Goal: Task Accomplishment & Management: Manage account settings

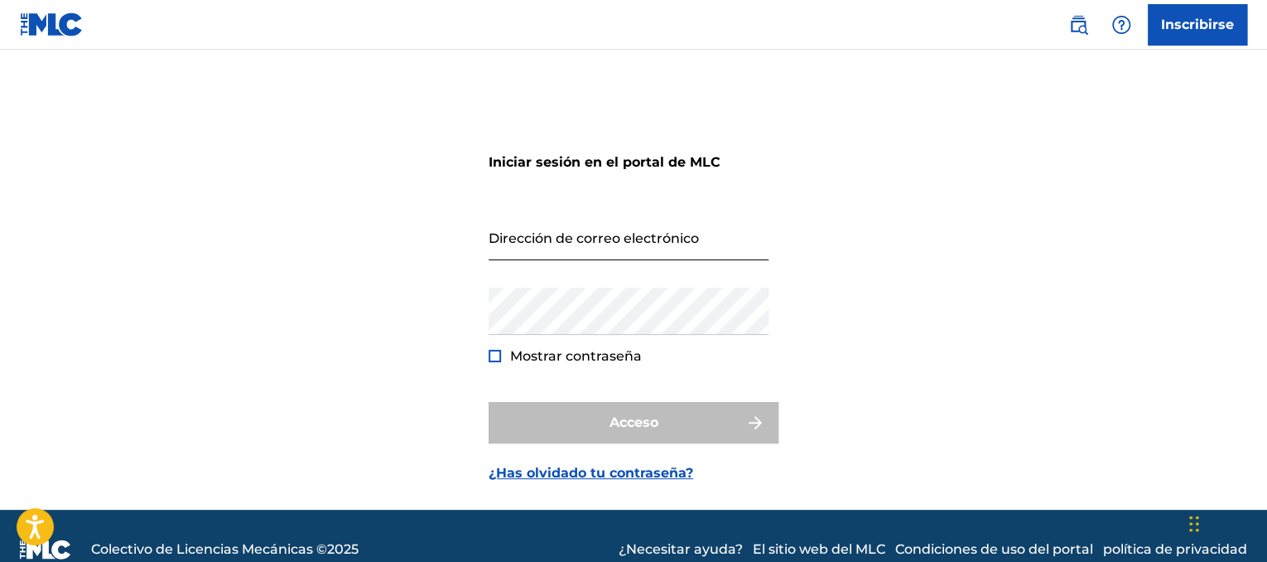
click at [567, 233] on input "Dirección de correo electrónico" at bounding box center [629, 236] width 280 height 47
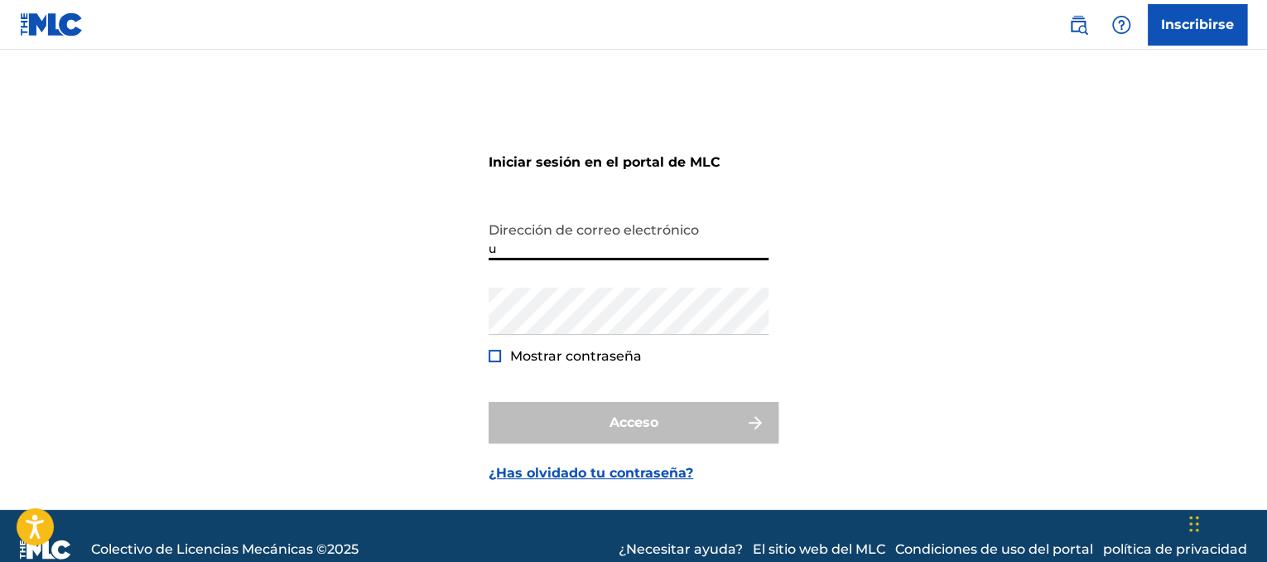
type input "[EMAIL_ADDRESS][DOMAIN_NAME]"
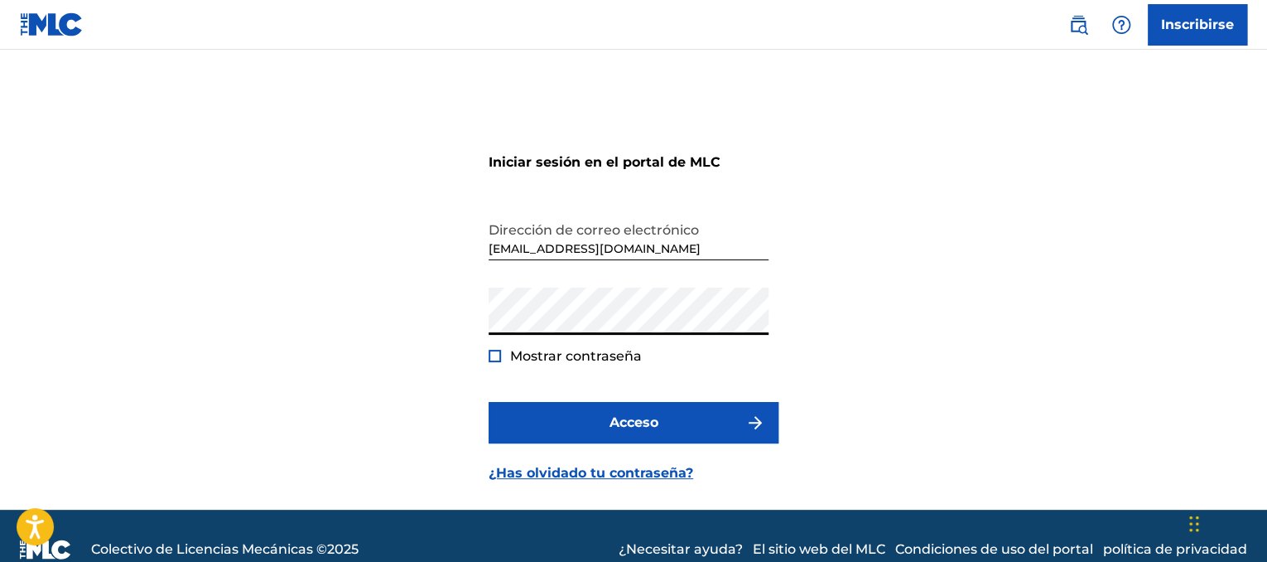
click at [497, 358] on div at bounding box center [495, 356] width 12 height 12
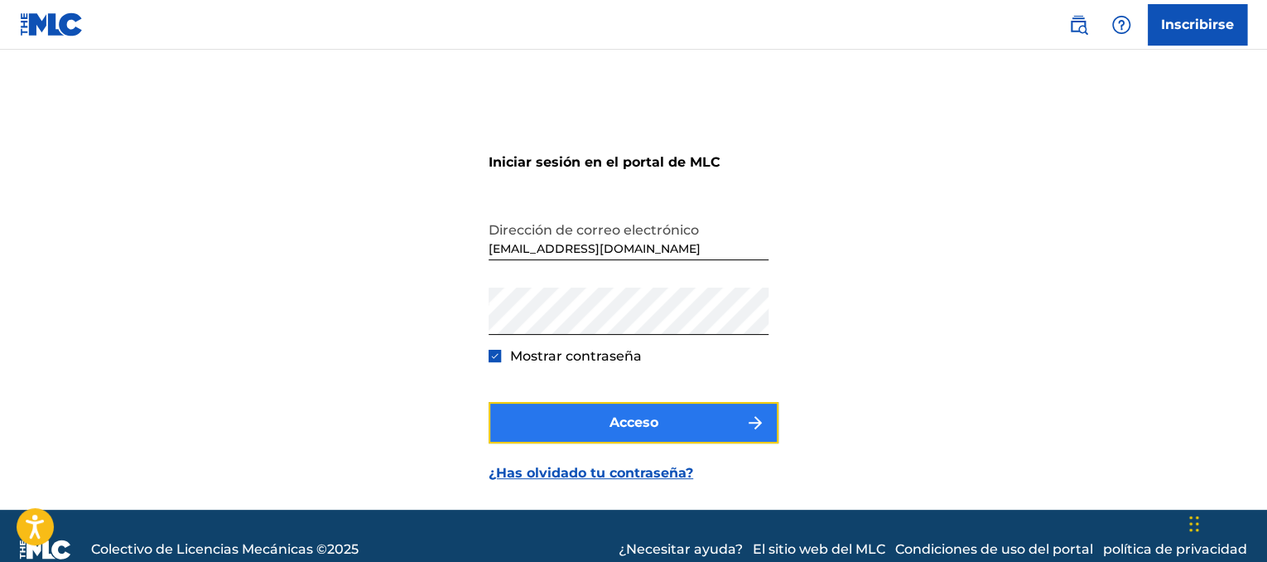
click at [646, 419] on font "Acceso" at bounding box center [634, 422] width 49 height 16
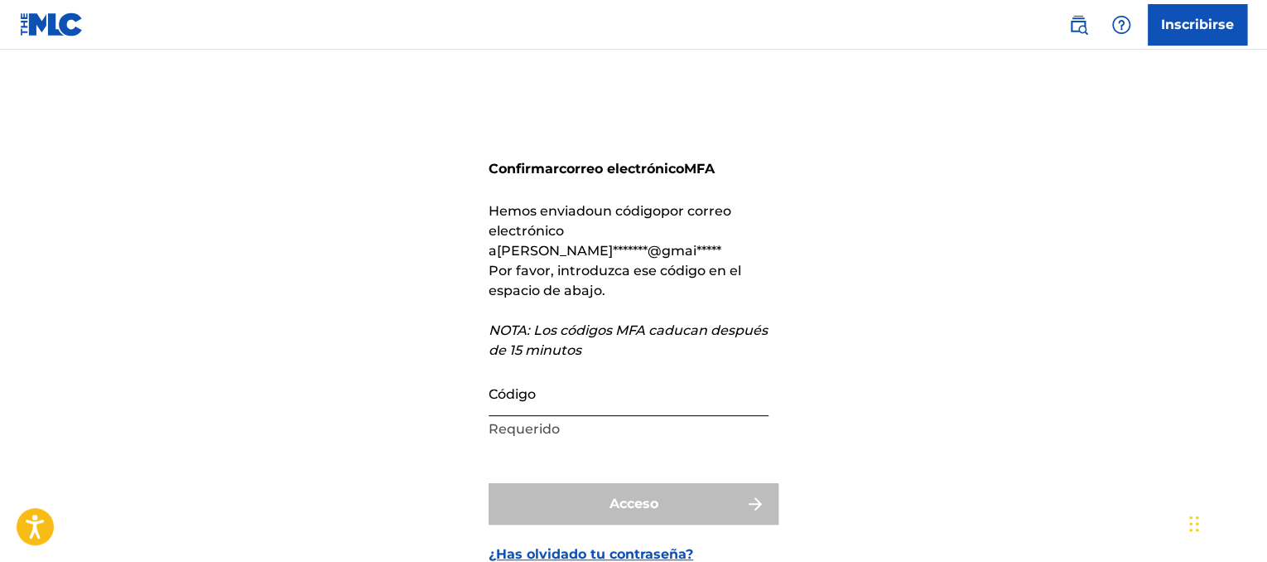
click at [583, 372] on input "Código" at bounding box center [629, 392] width 280 height 47
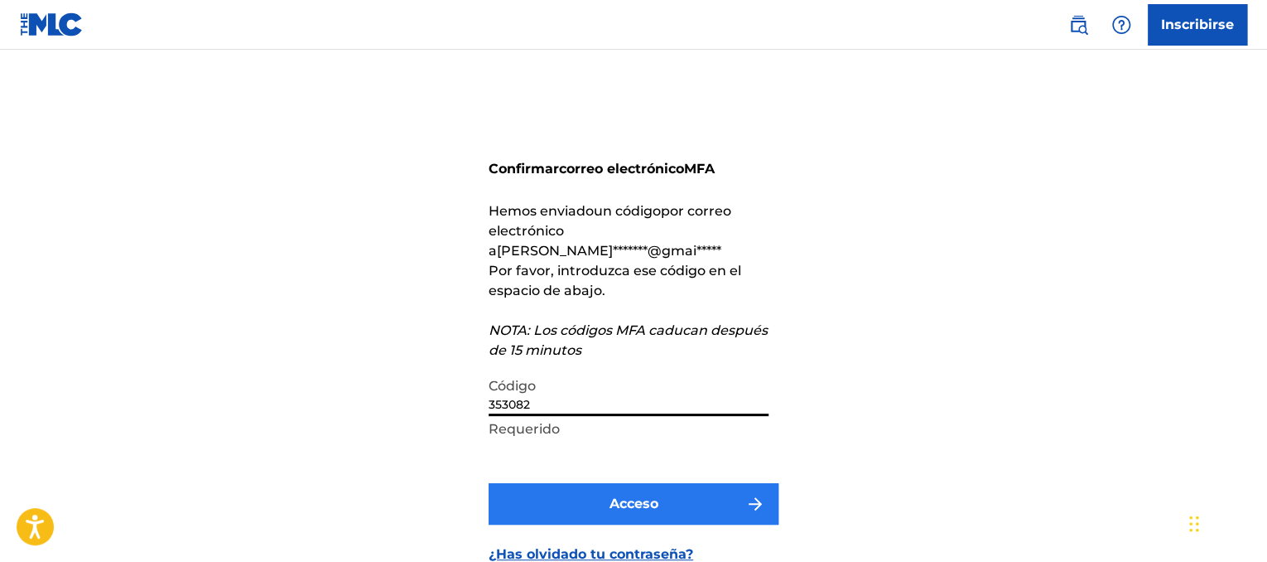
type input "353082"
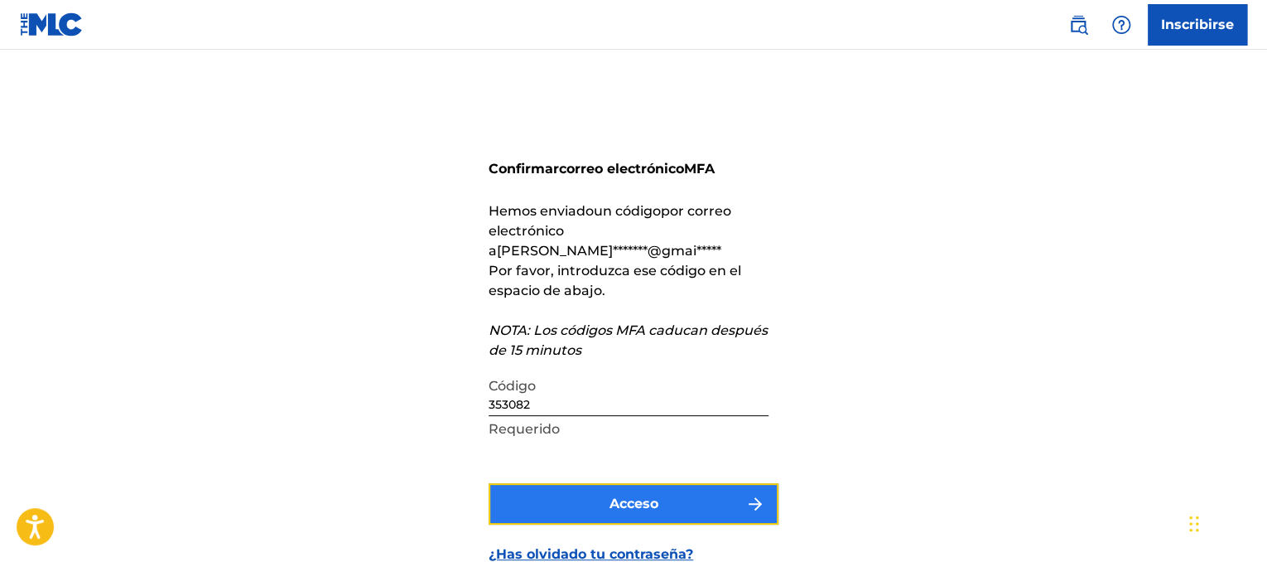
click at [668, 494] on button "Acceso" at bounding box center [634, 503] width 290 height 41
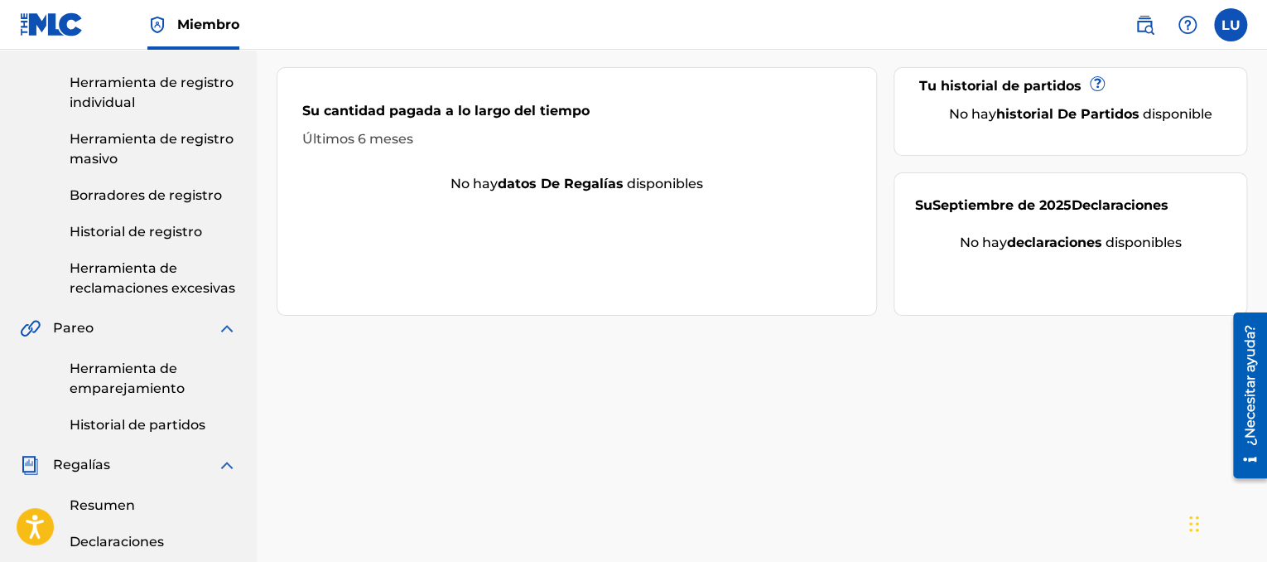
scroll to position [220, 0]
